Goal: Task Accomplishment & Management: Manage account settings

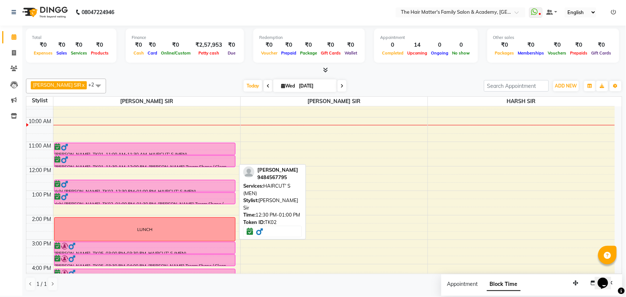
scroll to position [217, 0]
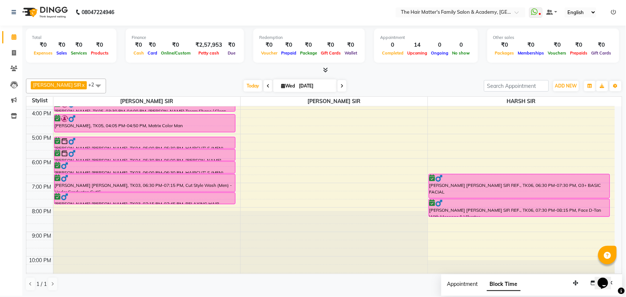
click at [463, 287] on span "Appointment" at bounding box center [463, 284] width 31 height 7
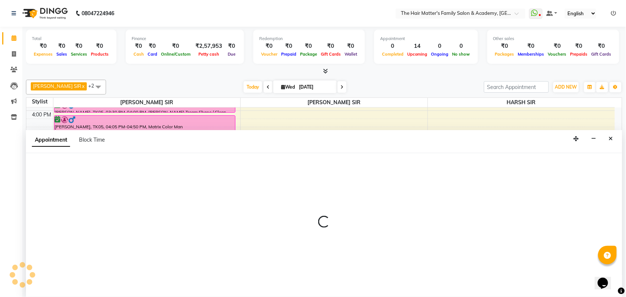
scroll to position [0, 0]
select select "tentative"
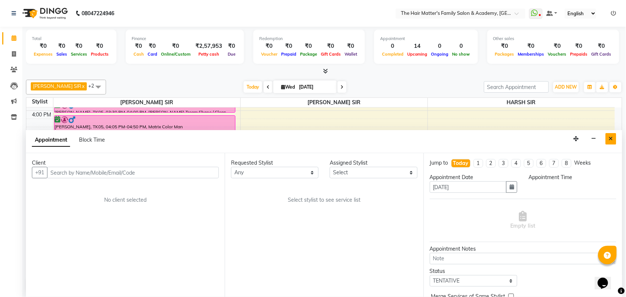
click at [611, 141] on icon "Close" at bounding box center [611, 138] width 4 height 5
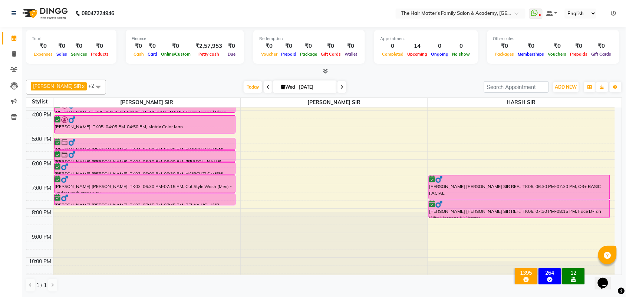
click at [341, 88] on icon at bounding box center [342, 87] width 3 height 4
type input "[DATE]"
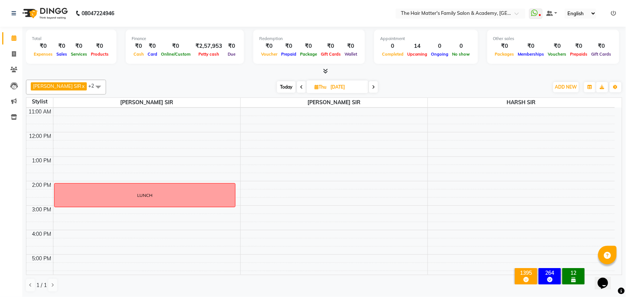
scroll to position [75, 0]
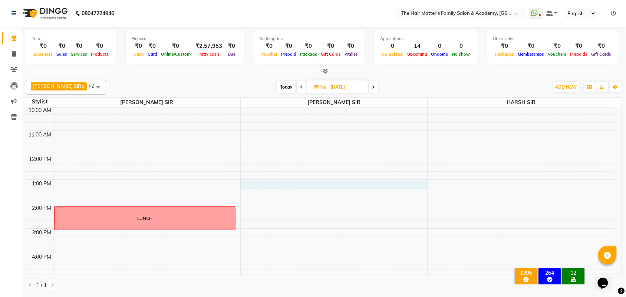
click at [248, 184] on div "7:00 AM 8:00 AM 9:00 AM 10:00 AM 11:00 AM 12:00 PM 1:00 PM 2:00 PM 3:00 PM 4:00…" at bounding box center [320, 229] width 589 height 392
select select "43094"
select select "780"
select select "tentative"
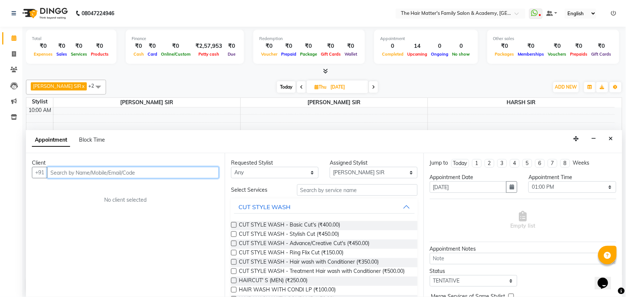
click at [75, 167] on input "text" at bounding box center [133, 173] width 172 height 12
click at [82, 173] on input "text" at bounding box center [133, 173] width 172 height 12
click at [84, 176] on input "text" at bounding box center [133, 173] width 172 height 12
click at [97, 173] on input "text" at bounding box center [133, 173] width 172 height 12
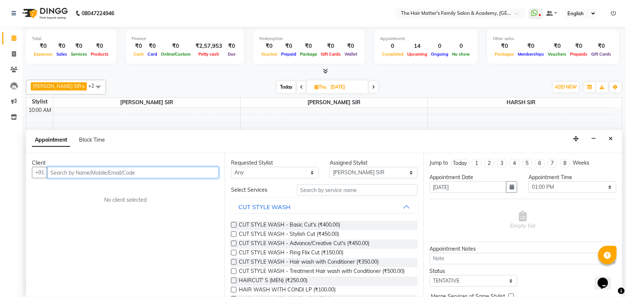
click at [97, 173] on input "text" at bounding box center [133, 173] width 172 height 12
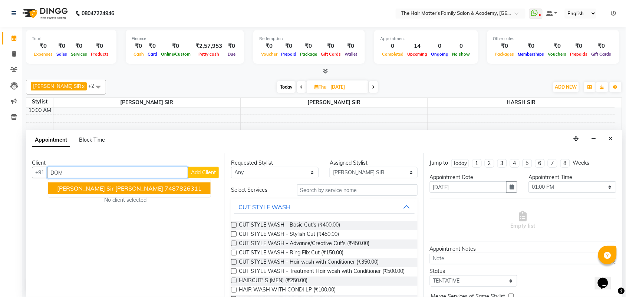
click at [92, 193] on button "[PERSON_NAME] sir [PERSON_NAME] 7487826311" at bounding box center [129, 189] width 163 height 12
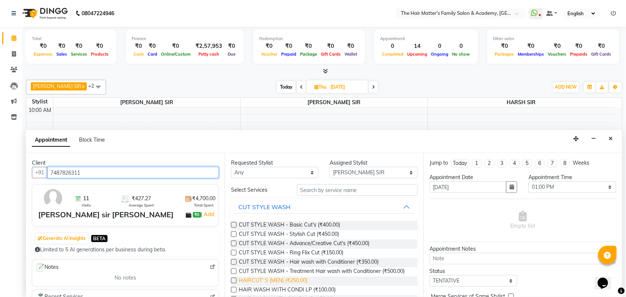
type input "7487826311"
click at [280, 286] on span "HAIRCUT' S (MEN) (₹250.00)" at bounding box center [273, 281] width 69 height 9
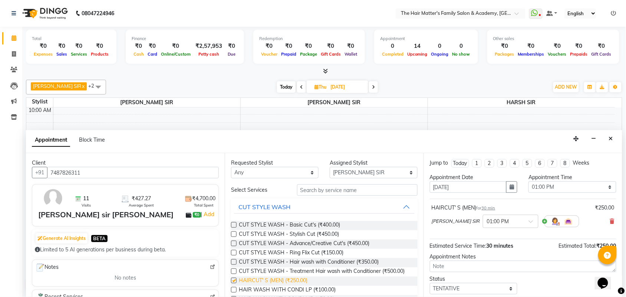
checkbox input "false"
click at [327, 184] on input "text" at bounding box center [357, 190] width 121 height 12
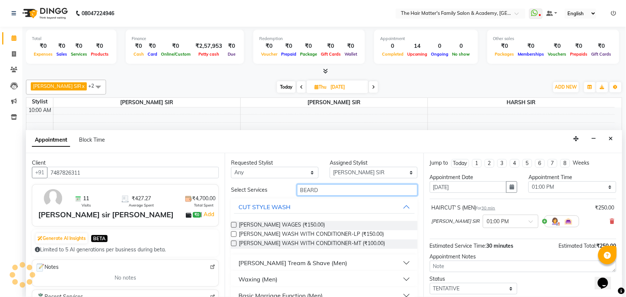
type input "BEARD"
click at [285, 265] on div "[PERSON_NAME] Tream & Shave (Men)" at bounding box center [293, 263] width 109 height 9
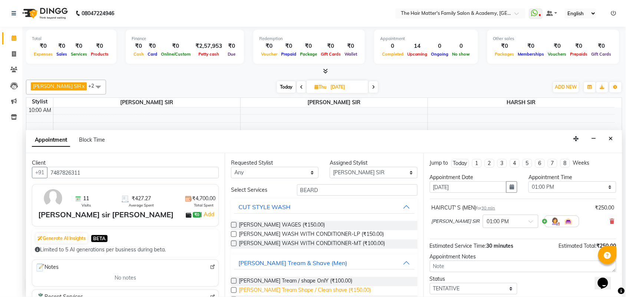
click at [314, 290] on span "[PERSON_NAME] Tream Shape / Clean shave (₹150.00)" at bounding box center [305, 291] width 132 height 9
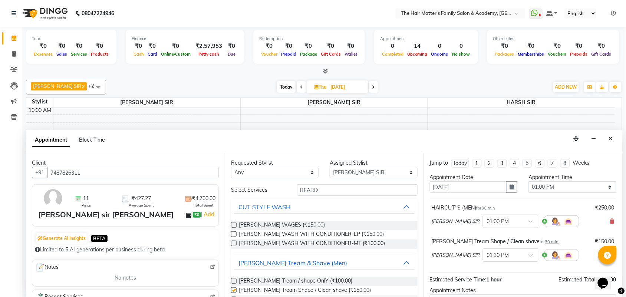
checkbox input "false"
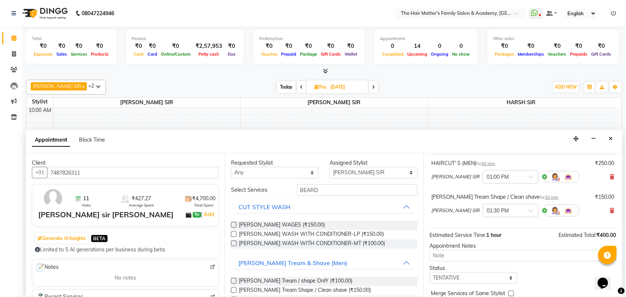
scroll to position [78, 0]
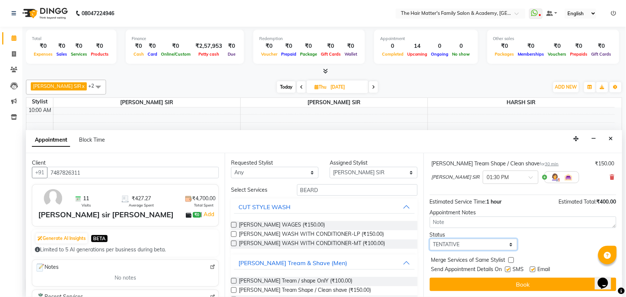
click at [468, 245] on select "Select TENTATIVE CONFIRM UPCOMING" at bounding box center [474, 245] width 88 height 12
select select "confirm booking"
click at [430, 239] on select "Select TENTATIVE CONFIRM UPCOMING" at bounding box center [474, 245] width 88 height 12
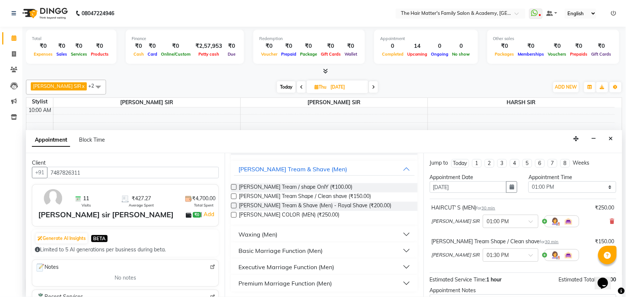
scroll to position [0, 0]
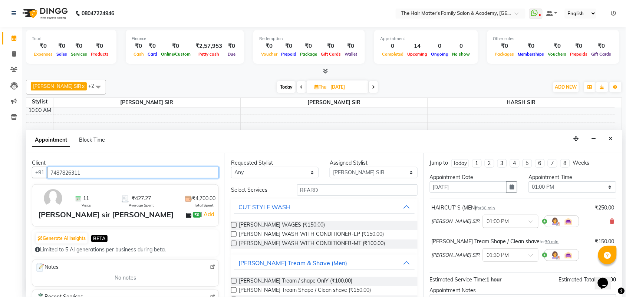
click at [86, 170] on input "7487826311" at bounding box center [133, 173] width 172 height 12
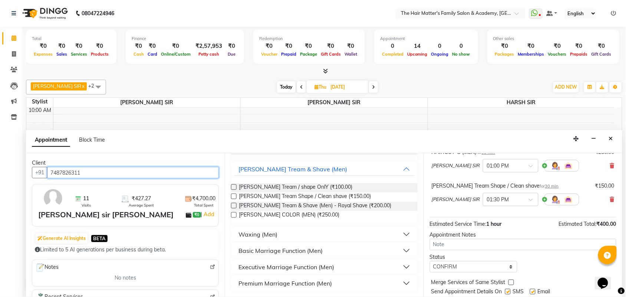
scroll to position [78, 0]
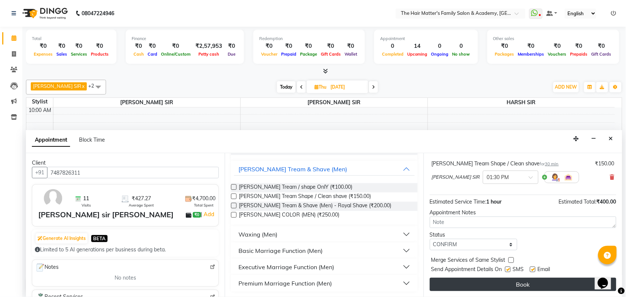
click at [478, 283] on button "Book" at bounding box center [523, 284] width 187 height 13
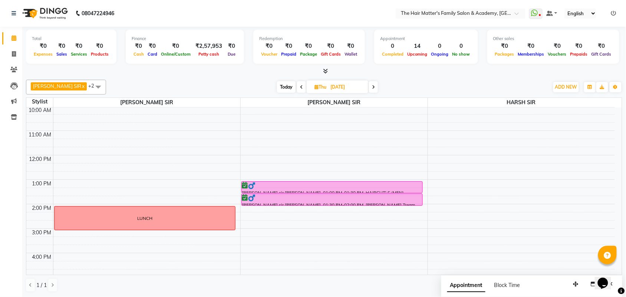
scroll to position [0, 0]
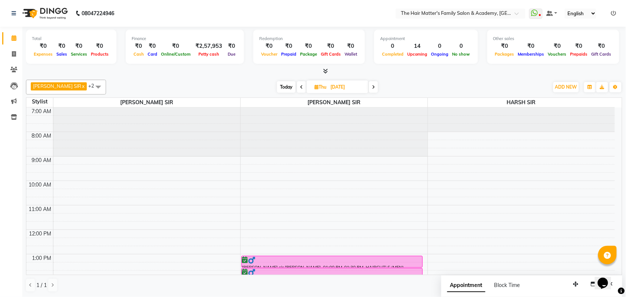
click at [288, 90] on div "[DATE] [DATE]" at bounding box center [327, 87] width 102 height 11
click at [297, 86] on span at bounding box center [301, 87] width 9 height 12
type input "[DATE]"
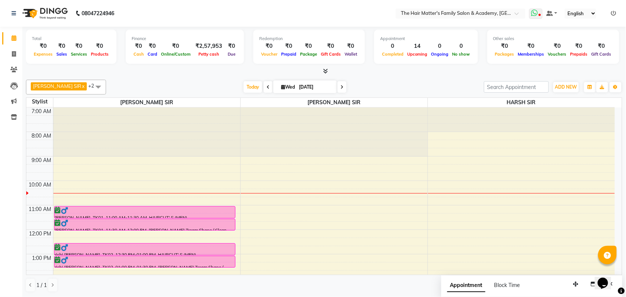
click at [536, 15] on icon at bounding box center [534, 12] width 7 height 7
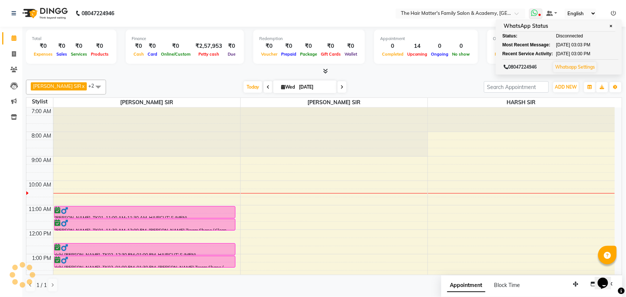
click at [536, 15] on icon at bounding box center [534, 12] width 7 height 7
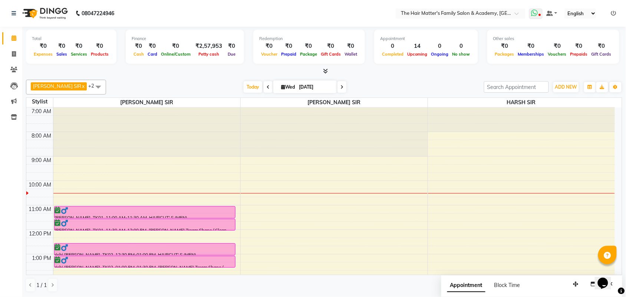
click at [536, 15] on icon at bounding box center [534, 12] width 7 height 7
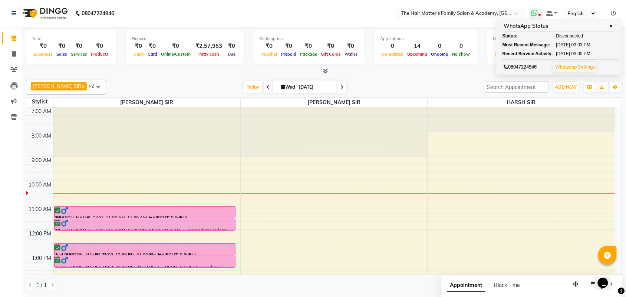
click at [536, 19] on span at bounding box center [536, 14] width 13 height 10
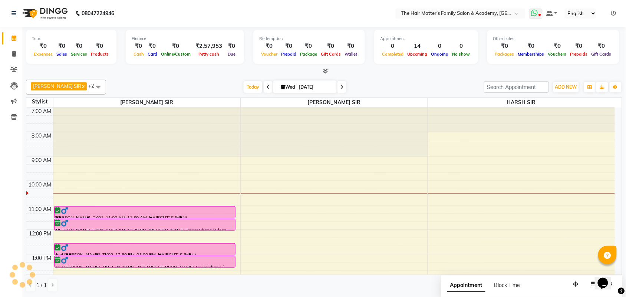
click at [536, 18] on span at bounding box center [536, 14] width 13 height 10
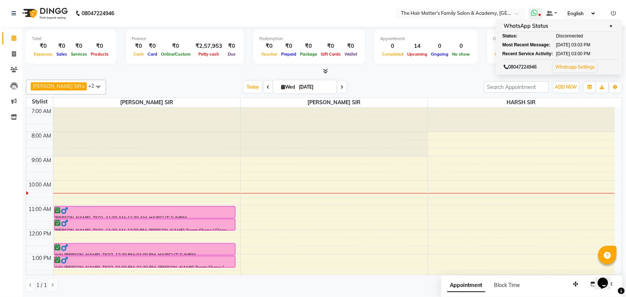
click at [537, 17] on span at bounding box center [536, 14] width 13 height 10
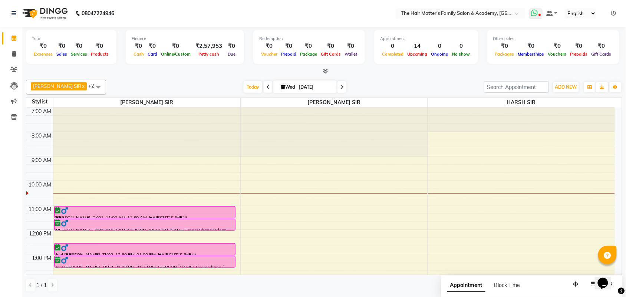
click at [537, 17] on span at bounding box center [536, 14] width 13 height 10
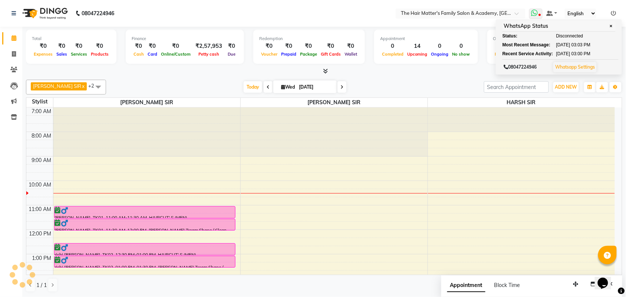
click at [537, 17] on span at bounding box center [536, 14] width 13 height 10
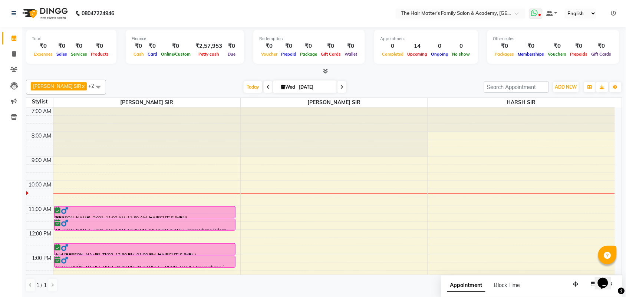
click at [537, 17] on span at bounding box center [536, 14] width 13 height 10
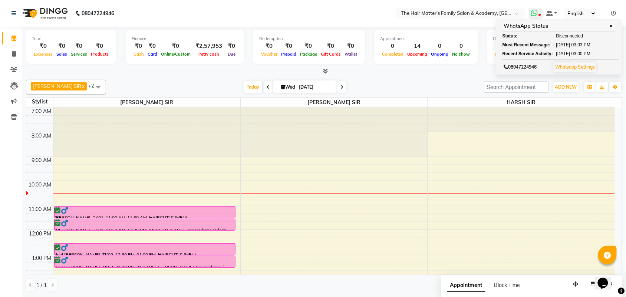
click at [537, 17] on span at bounding box center [536, 14] width 13 height 10
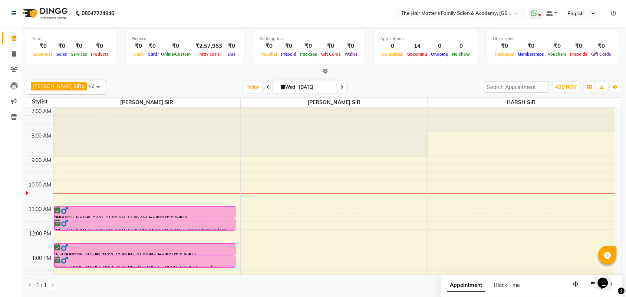
click at [537, 17] on span at bounding box center [536, 14] width 13 height 10
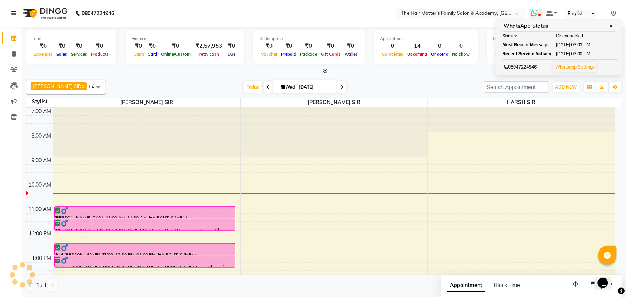
click at [537, 17] on span at bounding box center [536, 14] width 13 height 10
click at [497, 15] on input "text" at bounding box center [454, 13] width 108 height 7
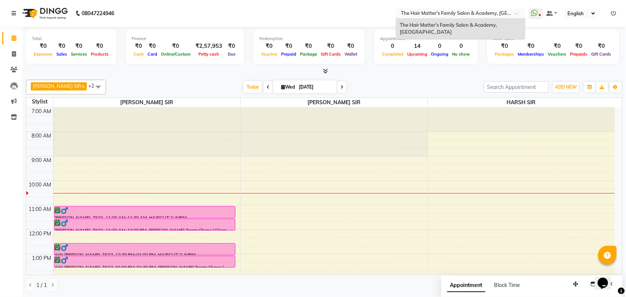
click at [497, 15] on input "text" at bounding box center [454, 13] width 108 height 7
click at [501, 19] on div "The Hair Matter's Family Salon & Academy, [GEOGRAPHIC_DATA]" at bounding box center [460, 29] width 129 height 20
click at [500, 18] on ng-select "Select Location × The Hair Matter's Family Salon & Academy, [GEOGRAPHIC_DATA]" at bounding box center [461, 14] width 130 height 10
click at [498, 32] on div "The Hair Matter's Family Salon & Academy, [GEOGRAPHIC_DATA]" at bounding box center [460, 29] width 129 height 20
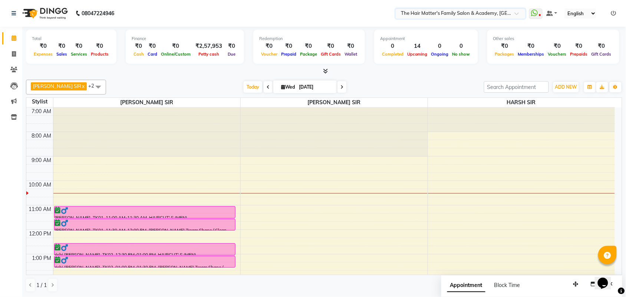
click at [498, 17] on input "text" at bounding box center [454, 13] width 108 height 7
click at [539, 15] on icon at bounding box center [540, 16] width 2 height 4
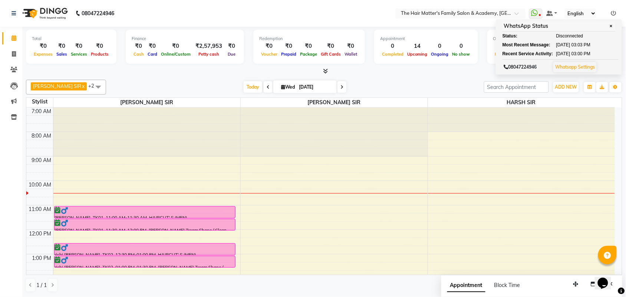
click at [589, 16] on select "English ENGLISH Español العربية मराठी हिंदी ગુજરાતી தமிழ் 中文" at bounding box center [581, 14] width 32 height 10
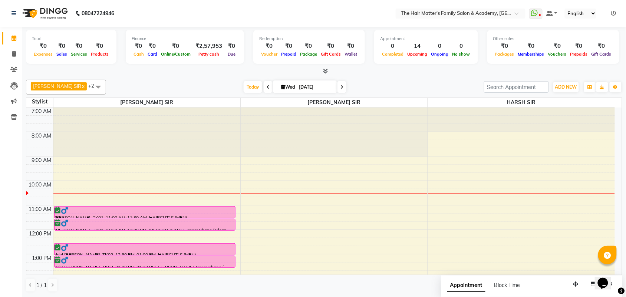
click at [591, 16] on select "English ENGLISH Español العربية मराठी हिंदी ગુજરાતી தமிழ் 中文" at bounding box center [581, 14] width 32 height 10
click at [593, 16] on select "English ENGLISH Español العربية मराठी हिंदी ગુજરાતી தமிழ் 中文" at bounding box center [581, 14] width 32 height 10
click at [583, 14] on select "English ENGLISH Español العربية मराठी हिंदी ગુજરાતી தமிழ் 中文" at bounding box center [581, 14] width 32 height 10
click at [586, 15] on select "English ENGLISH Español العربية मराठी हिंदी ગુજરાતી தமிழ் 中文" at bounding box center [581, 14] width 32 height 10
click at [587, 16] on select "English ENGLISH Español العربية मराठी हिंदी ગુજરાતી தமிழ் 中文" at bounding box center [581, 14] width 32 height 10
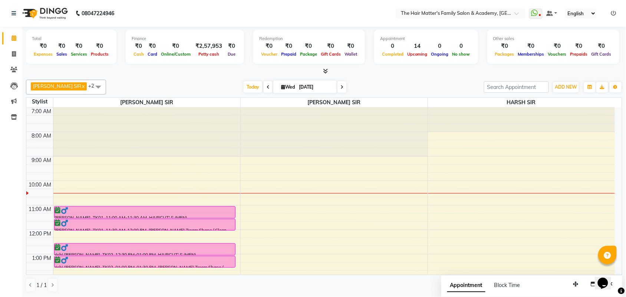
click at [587, 16] on select "English ENGLISH Español العربية मराठी हिंदी ગુજરાતી தமிழ் 中文" at bounding box center [581, 14] width 32 height 10
click at [565, 9] on select "English ENGLISH Español العربية मराठी हिंदी ગુજરાતી தமிழ் 中文" at bounding box center [581, 14] width 32 height 10
click at [583, 12] on select "English ENGLISH Español العربية मराठी हिंदी ગુજરાતી தமிழ் 中文" at bounding box center [581, 14] width 32 height 10
click at [537, 12] on icon at bounding box center [534, 12] width 7 height 7
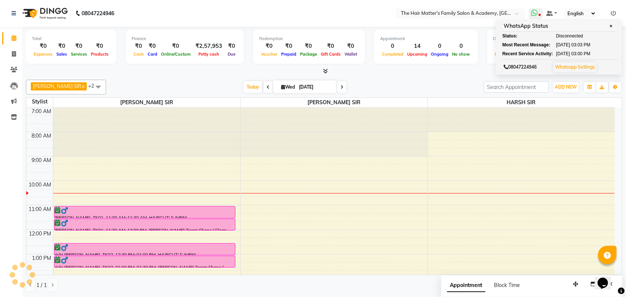
click at [537, 12] on icon at bounding box center [534, 12] width 7 height 7
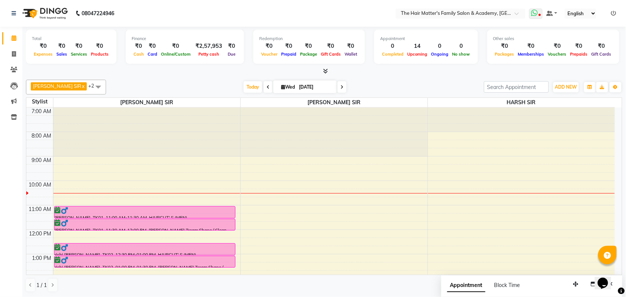
click at [537, 14] on icon at bounding box center [534, 12] width 7 height 7
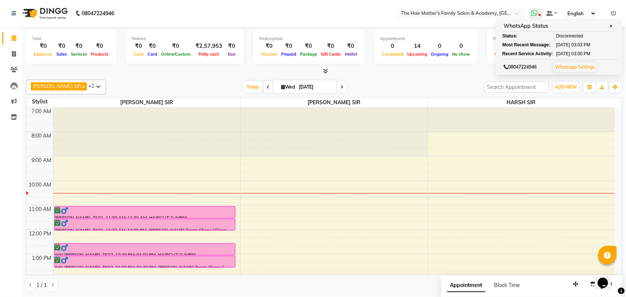
click at [615, 28] on div "WhatsApp Status ✕" at bounding box center [559, 26] width 113 height 10
click at [613, 28] on span "✕" at bounding box center [611, 26] width 7 height 6
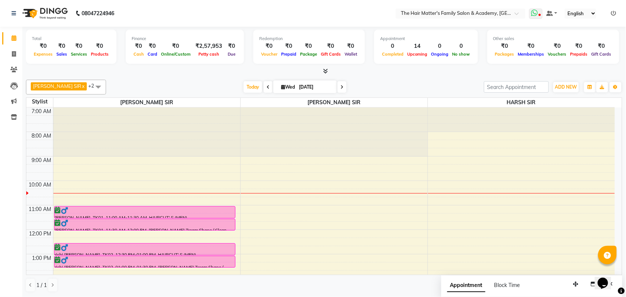
click at [537, 9] on icon at bounding box center [534, 12] width 7 height 7
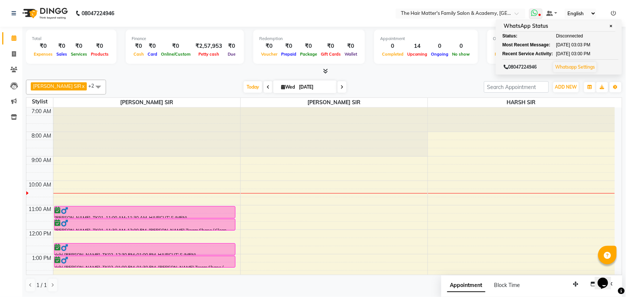
click at [613, 27] on span "✕" at bounding box center [611, 26] width 7 height 6
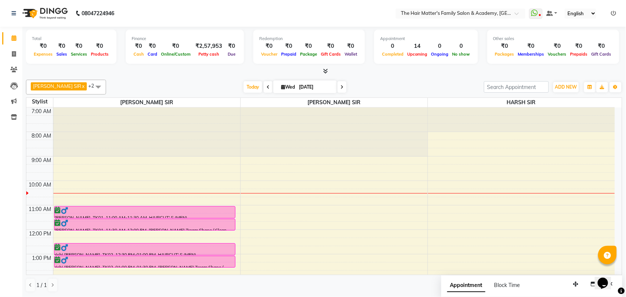
click at [244, 1] on nav "08047224946 Select Location × The Hair Matter's Family Salon & Academy, [GEOGRA…" at bounding box center [313, 13] width 626 height 27
click at [470, 15] on input "text" at bounding box center [454, 13] width 108 height 7
click at [471, 15] on input "text" at bounding box center [454, 13] width 108 height 7
click at [535, 10] on icon at bounding box center [534, 12] width 7 height 7
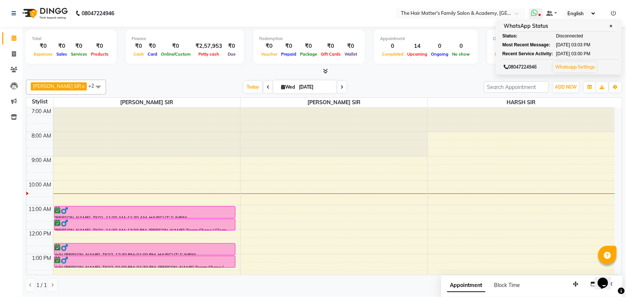
click at [568, 37] on span "Disconnected" at bounding box center [570, 36] width 27 height 7
click at [567, 45] on span "[DATE]" at bounding box center [564, 45] width 14 height 7
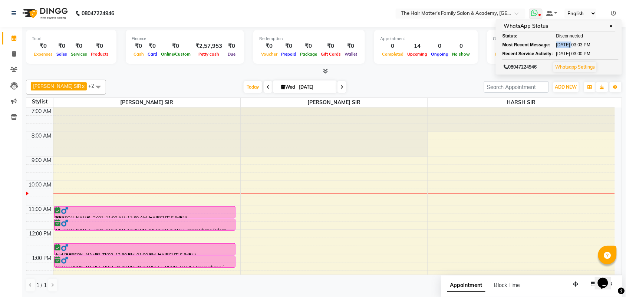
click at [567, 46] on span "[DATE]" at bounding box center [564, 45] width 14 height 7
click at [567, 54] on span "[DATE]" at bounding box center [564, 53] width 14 height 7
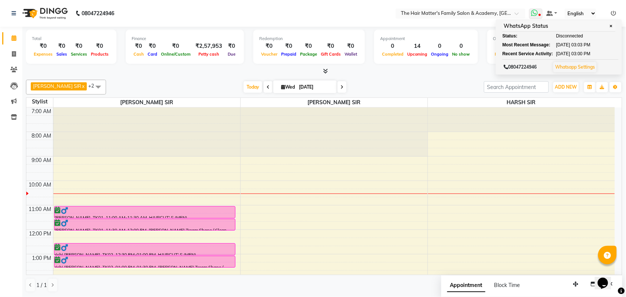
click at [585, 47] on span "03:03 PM" at bounding box center [581, 45] width 19 height 7
click at [589, 59] on div "WhatsApp Status ✕ Status: Disconnected Most Recent Message: [DATE] 03:03 PM Rec…" at bounding box center [559, 46] width 126 height 55
click at [589, 60] on div "08047224946 Whatsapp Settings" at bounding box center [561, 66] width 116 height 14
click at [587, 60] on div "08047224946 Whatsapp Settings" at bounding box center [561, 66] width 116 height 14
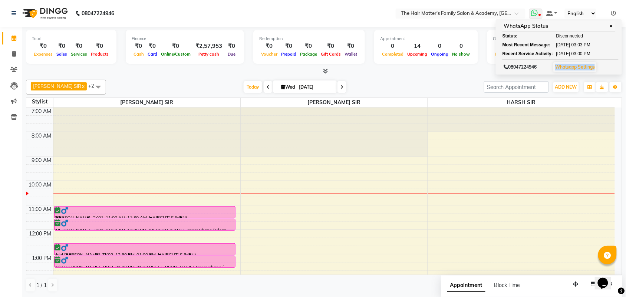
click at [585, 59] on div "08047224946 Whatsapp Settings" at bounding box center [561, 66] width 116 height 14
click at [582, 69] on link "Whatsapp Settings" at bounding box center [576, 67] width 40 height 6
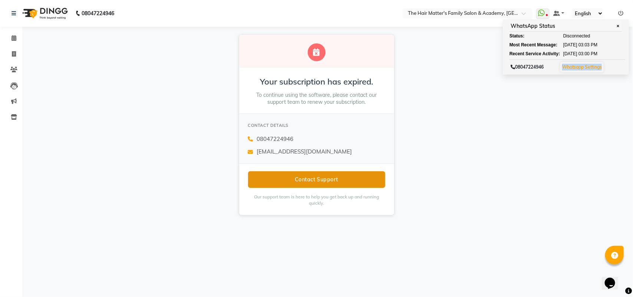
click at [294, 183] on button "Contact Support" at bounding box center [316, 179] width 137 height 17
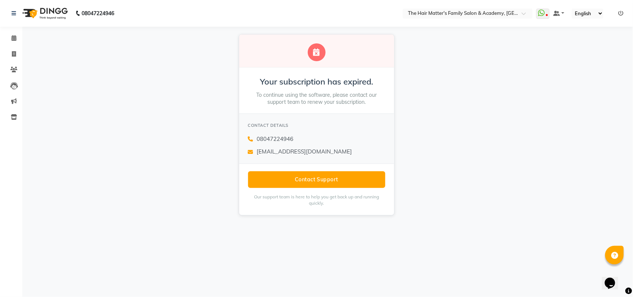
click at [457, 193] on div "Your subscription has expired. To continue using the software, please contact o…" at bounding box center [316, 125] width 633 height 196
click at [508, 141] on div "Your subscription has expired. To continue using the software, please contact o…" at bounding box center [316, 125] width 633 height 196
click at [337, 125] on div "CONTACT DETAILS" at bounding box center [316, 125] width 137 height 8
click at [340, 127] on div "CONTACT DETAILS" at bounding box center [316, 125] width 137 height 8
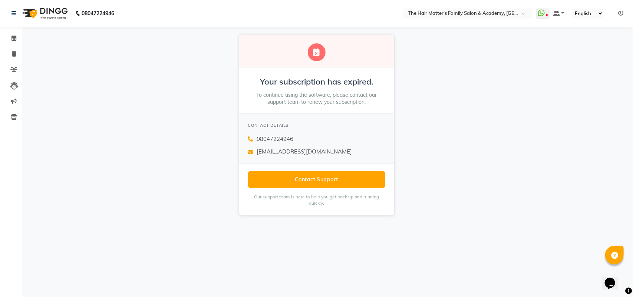
click at [340, 127] on div "CONTACT DETAILS" at bounding box center [316, 125] width 137 height 8
click at [353, 125] on div "CONTACT DETAILS" at bounding box center [316, 125] width 137 height 8
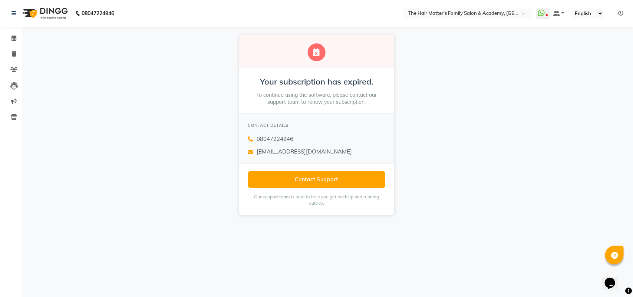
click at [353, 125] on div "CONTACT DETAILS" at bounding box center [316, 125] width 137 height 8
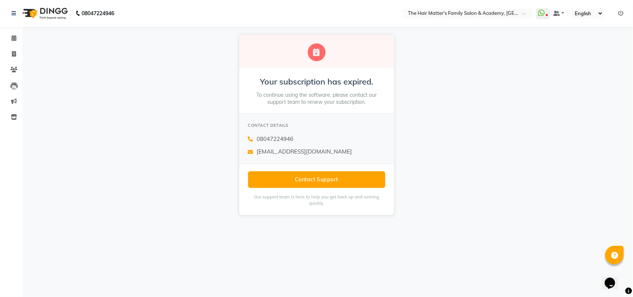
click at [353, 125] on div "CONTACT DETAILS" at bounding box center [316, 125] width 137 height 8
click at [352, 137] on div "08047224946" at bounding box center [316, 139] width 137 height 9
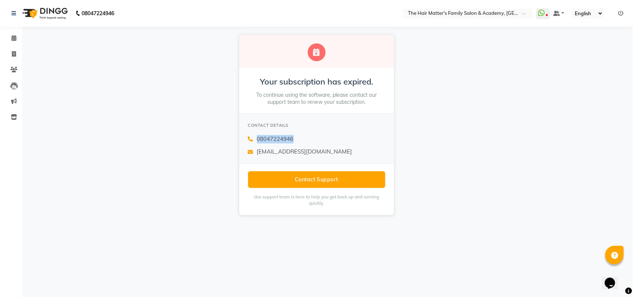
click at [352, 137] on div "08047224946" at bounding box center [316, 139] width 137 height 9
click at [353, 148] on div "[EMAIL_ADDRESS][DOMAIN_NAME]" at bounding box center [316, 152] width 137 height 9
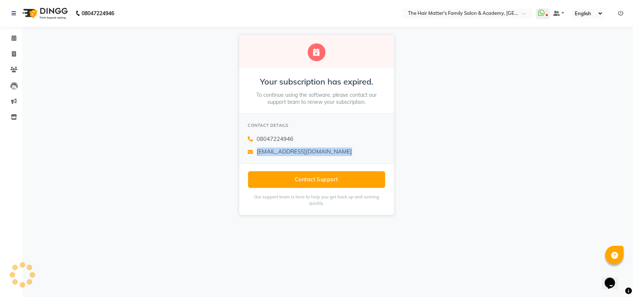
click at [357, 146] on div "08047224946 [EMAIL_ADDRESS][DOMAIN_NAME]" at bounding box center [316, 145] width 137 height 21
click at [360, 128] on div "CONTACT DETAILS" at bounding box center [316, 125] width 137 height 8
click at [375, 135] on div "08047224946" at bounding box center [316, 139] width 137 height 9
click at [375, 136] on div "08047224946" at bounding box center [316, 139] width 137 height 9
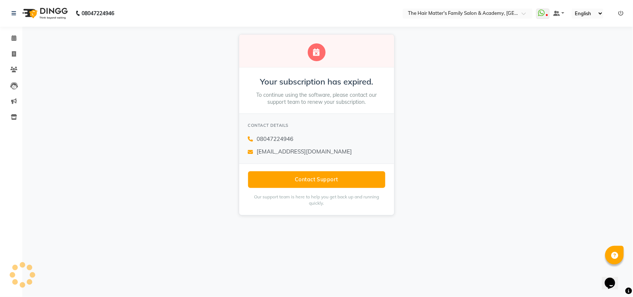
click at [375, 140] on div "08047224946" at bounding box center [316, 139] width 137 height 9
click at [375, 142] on div "08047224946" at bounding box center [316, 139] width 137 height 9
click at [375, 144] on div "08047224946 [EMAIL_ADDRESS][DOMAIN_NAME]" at bounding box center [316, 145] width 137 height 21
drag, startPoint x: 375, startPoint y: 144, endPoint x: 375, endPoint y: 149, distance: 4.8
click at [375, 147] on div "08047224946 [EMAIL_ADDRESS][DOMAIN_NAME]" at bounding box center [316, 145] width 137 height 21
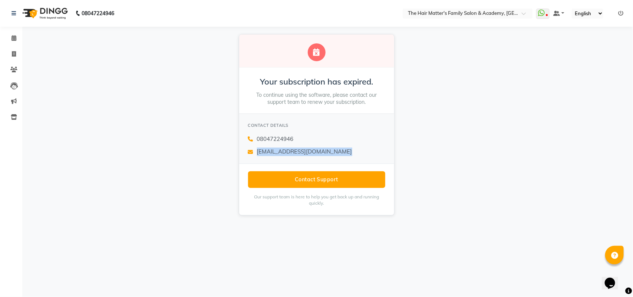
click at [375, 149] on div "[EMAIL_ADDRESS][DOMAIN_NAME]" at bounding box center [316, 152] width 137 height 9
click at [415, 148] on div "Your subscription has expired. To continue using the software, please contact o…" at bounding box center [316, 125] width 633 height 196
click at [13, 41] on span at bounding box center [13, 38] width 13 height 9
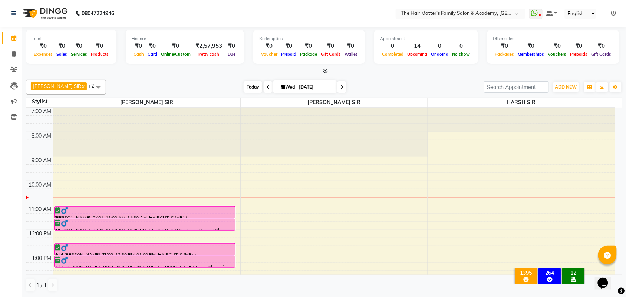
click at [244, 92] on span "Today" at bounding box center [253, 87] width 19 height 12
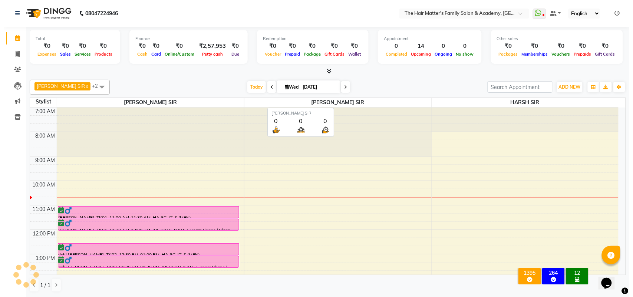
scroll to position [75, 0]
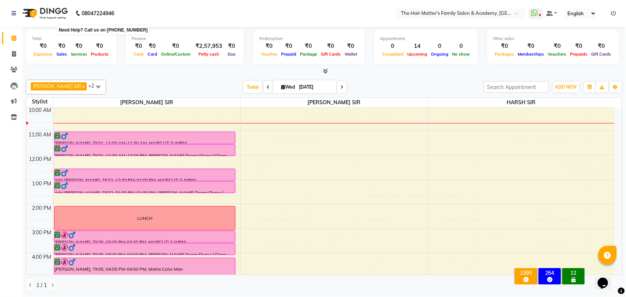
click at [85, 15] on b "08047224946" at bounding box center [98, 13] width 33 height 21
click at [538, 12] on span at bounding box center [536, 14] width 13 height 10
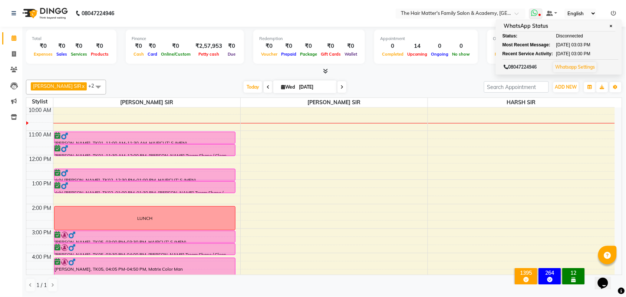
click at [571, 44] on span "[DATE]" at bounding box center [564, 45] width 14 height 7
click at [570, 54] on span "[DATE]" at bounding box center [564, 53] width 14 height 7
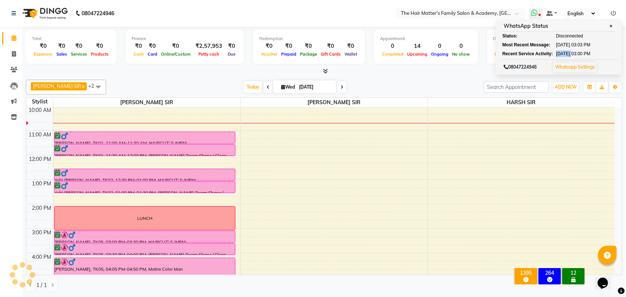
click at [570, 54] on span "[DATE]" at bounding box center [564, 53] width 14 height 7
click at [570, 56] on span "[DATE]" at bounding box center [564, 53] width 14 height 7
click at [579, 72] on button "Whatsapp Settings" at bounding box center [575, 67] width 43 height 10
click at [577, 71] on button "Whatsapp Settings" at bounding box center [575, 67] width 43 height 10
click at [574, 68] on link "Whatsapp Settings" at bounding box center [576, 67] width 40 height 6
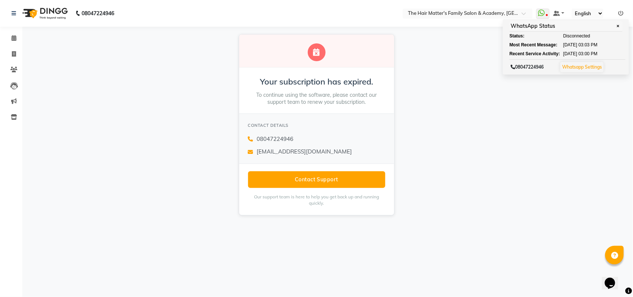
click at [319, 201] on p "Our support team is here to help you get back up and running quickly." at bounding box center [316, 200] width 137 height 13
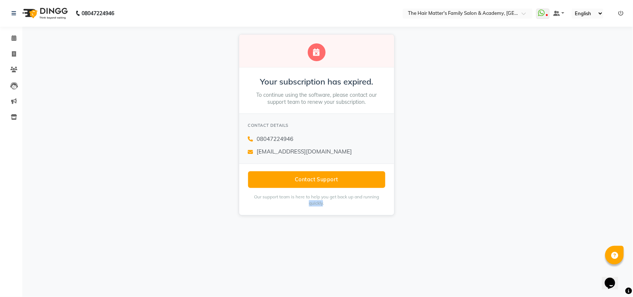
click at [319, 201] on p "Our support team is here to help you get back up and running quickly." at bounding box center [316, 200] width 137 height 13
click at [333, 207] on div "Contact Support Our support team is here to help you get back up and running qu…" at bounding box center [316, 190] width 155 height 52
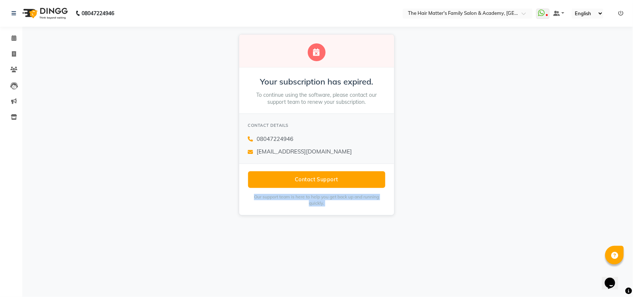
click at [333, 207] on div "Contact Support Our support team is here to help you get back up and running qu…" at bounding box center [316, 190] width 155 height 52
click at [330, 205] on p "Our support team is here to help you get back up and running quickly." at bounding box center [316, 200] width 137 height 13
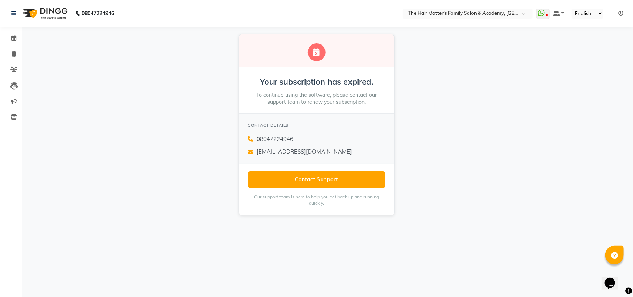
click at [318, 207] on div "Contact Support Our support team is here to help you get back up and running qu…" at bounding box center [316, 190] width 155 height 52
click at [11, 44] on link "Calendar" at bounding box center [11, 38] width 18 height 12
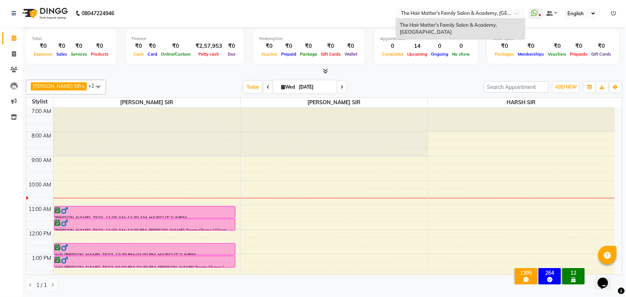
click at [505, 13] on input "text" at bounding box center [454, 13] width 108 height 7
click at [375, 0] on nav "08047224946 Select Location × The Hair Matter's Family Salon & Academy, [GEOGRA…" at bounding box center [313, 13] width 626 height 27
click at [535, 14] on icon at bounding box center [534, 12] width 7 height 7
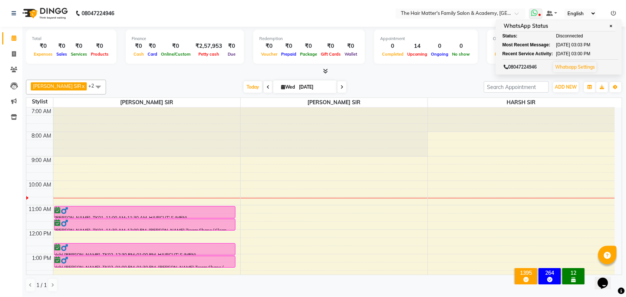
click at [535, 14] on icon at bounding box center [534, 12] width 7 height 7
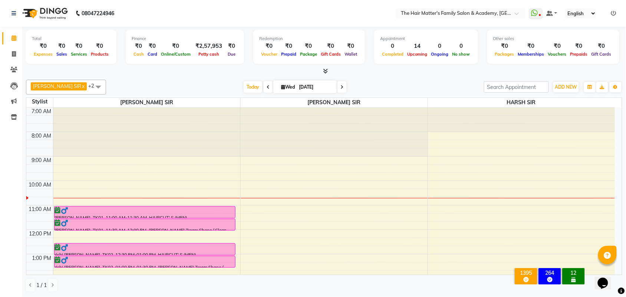
click at [614, 15] on icon at bounding box center [614, 13] width 5 height 5
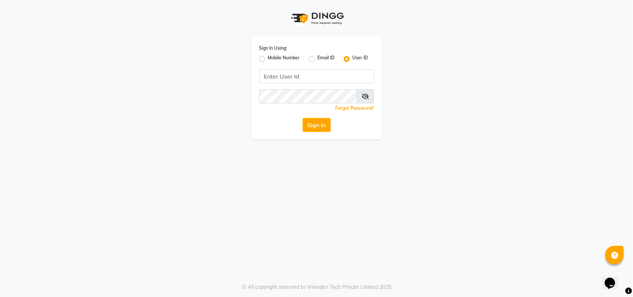
click at [268, 58] on label "Mobile Number" at bounding box center [284, 59] width 32 height 9
click at [268, 58] on input "Mobile Number" at bounding box center [270, 57] width 5 height 5
radio input "true"
radio input "false"
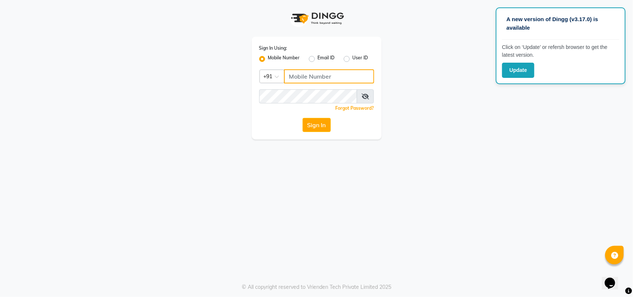
click at [309, 79] on input "Username" at bounding box center [329, 76] width 90 height 14
paste input "9375861026"
type input "9375861026"
click at [318, 123] on button "Sign In" at bounding box center [317, 125] width 28 height 14
